Goal: Navigation & Orientation: Find specific page/section

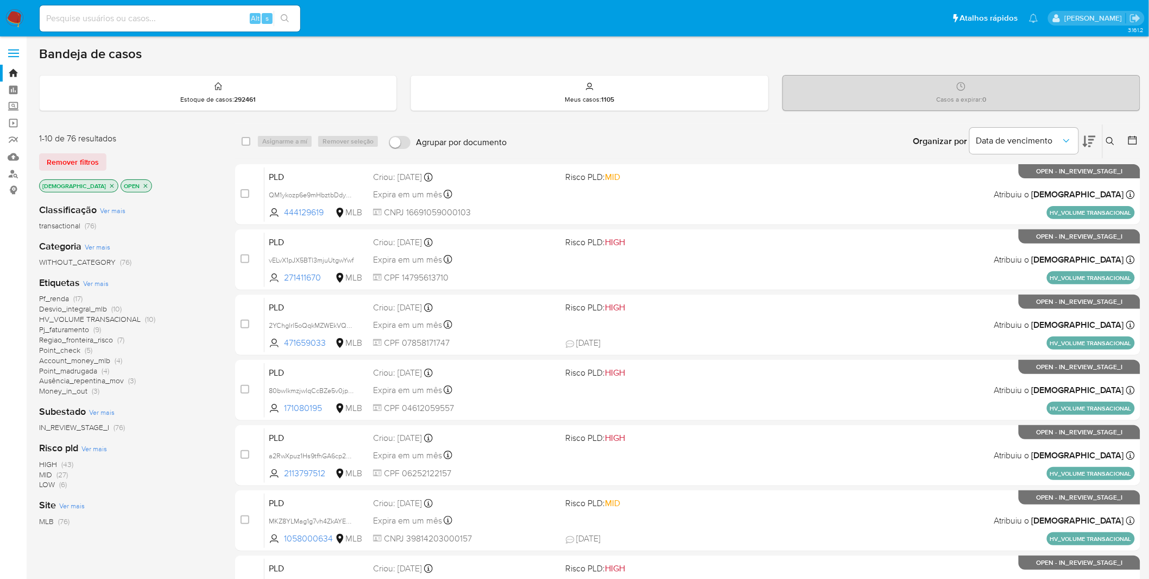
click at [30, 15] on nav "Pausado Ver notificaciones Alt s Atalhos rápidos Presiona las siguientes teclas…" at bounding box center [574, 18] width 1149 height 36
click at [24, 15] on nav "Pausado Ver notificaciones Alt s Atalhos rápidos Presiona las siguientes teclas…" at bounding box center [574, 18] width 1149 height 36
click at [22, 15] on img at bounding box center [14, 18] width 18 height 18
click at [728, 141] on div "Organizar por Data de vencimento Os resultados não podem ser classificados enqu…" at bounding box center [826, 141] width 628 height 34
